Goal: Task Accomplishment & Management: Use online tool/utility

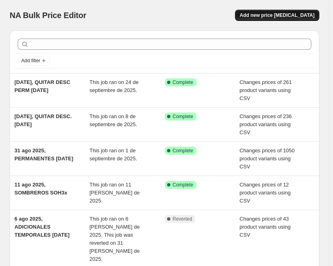
click at [274, 16] on span "Add new price [MEDICAL_DATA]" at bounding box center [277, 15] width 75 height 6
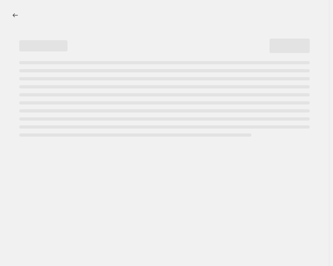
select select "percentage"
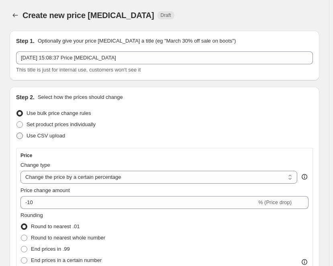
click at [21, 135] on span at bounding box center [19, 136] width 6 height 6
click at [17, 133] on input "Use CSV upload" at bounding box center [16, 133] width 0 height 0
radio input "true"
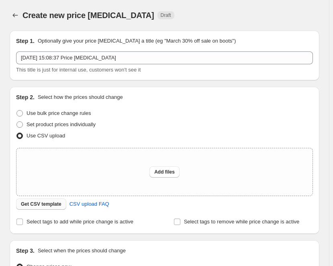
click at [33, 208] on span "Get CSV template" at bounding box center [41, 204] width 41 height 6
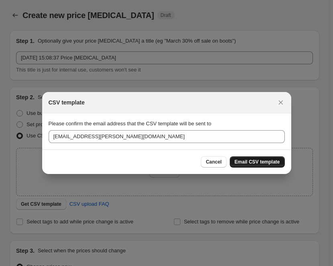
click at [247, 161] on span "Email CSV template" at bounding box center [257, 162] width 45 height 6
